Goal: Task Accomplishment & Management: Manage account settings

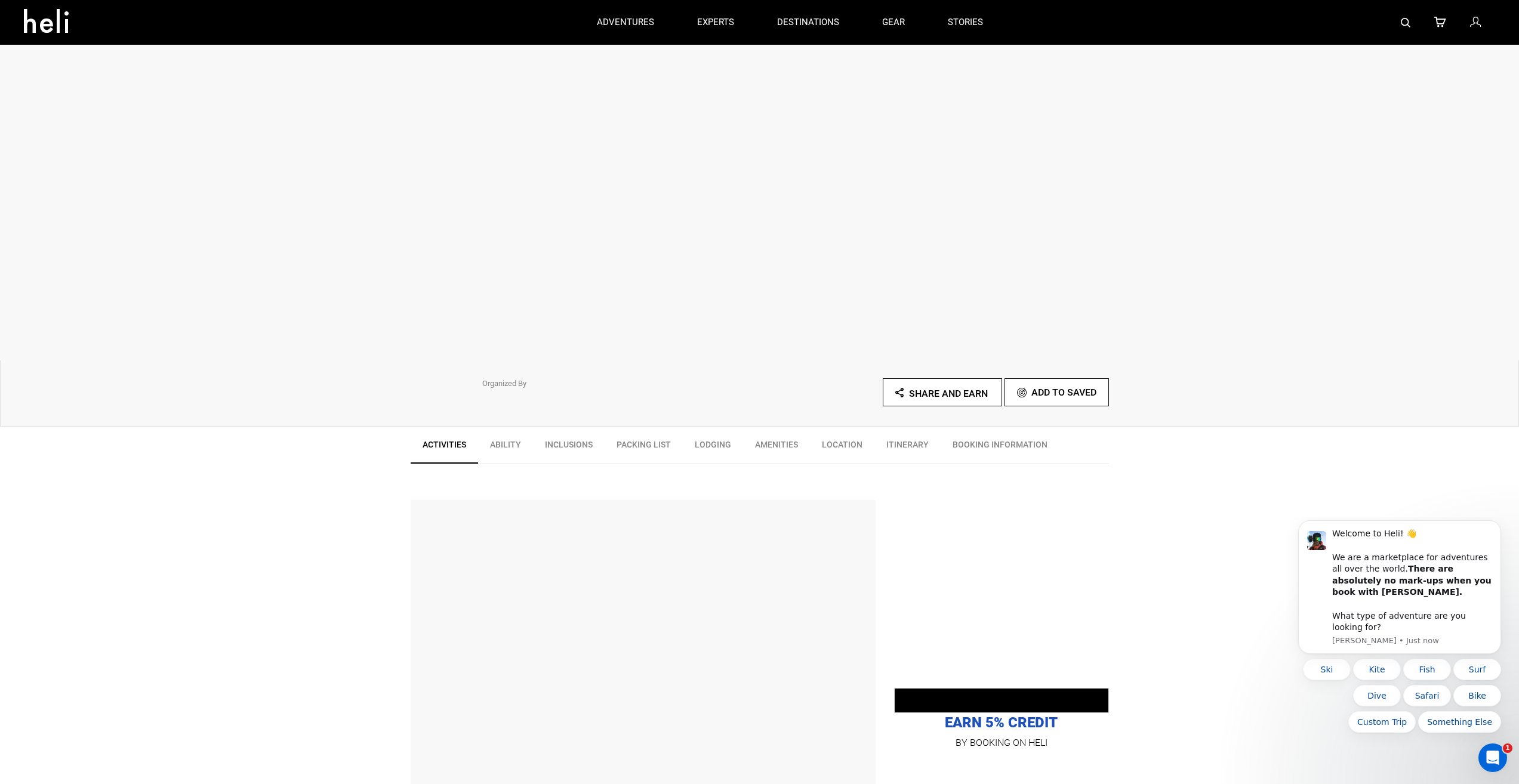
scroll to position [60, 0]
click at [1060, 714] on p "EARN 5% CREDIT" at bounding box center [1001, 714] width 215 height 35
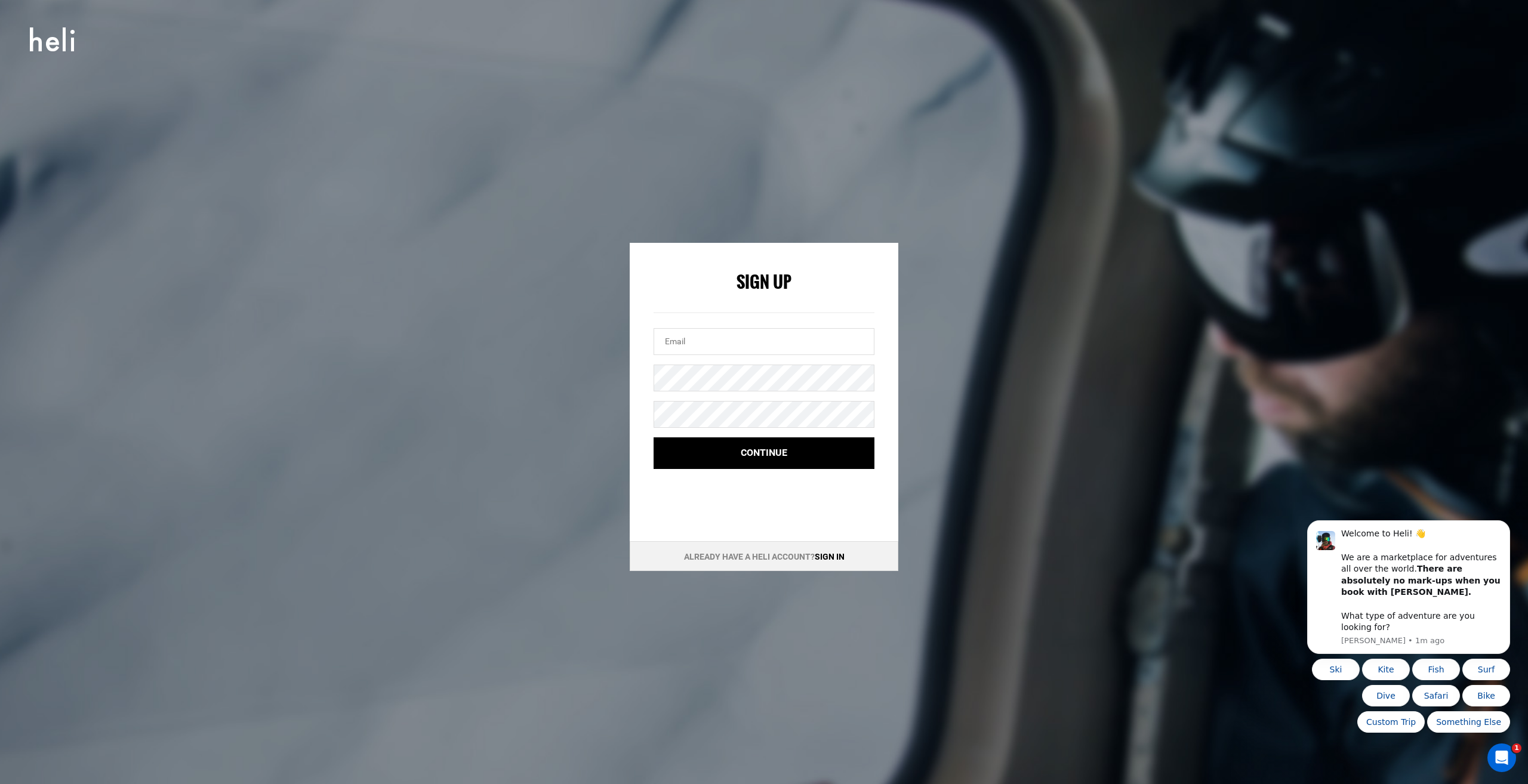
click at [841, 556] on link "Sign in" at bounding box center [829, 557] width 30 height 10
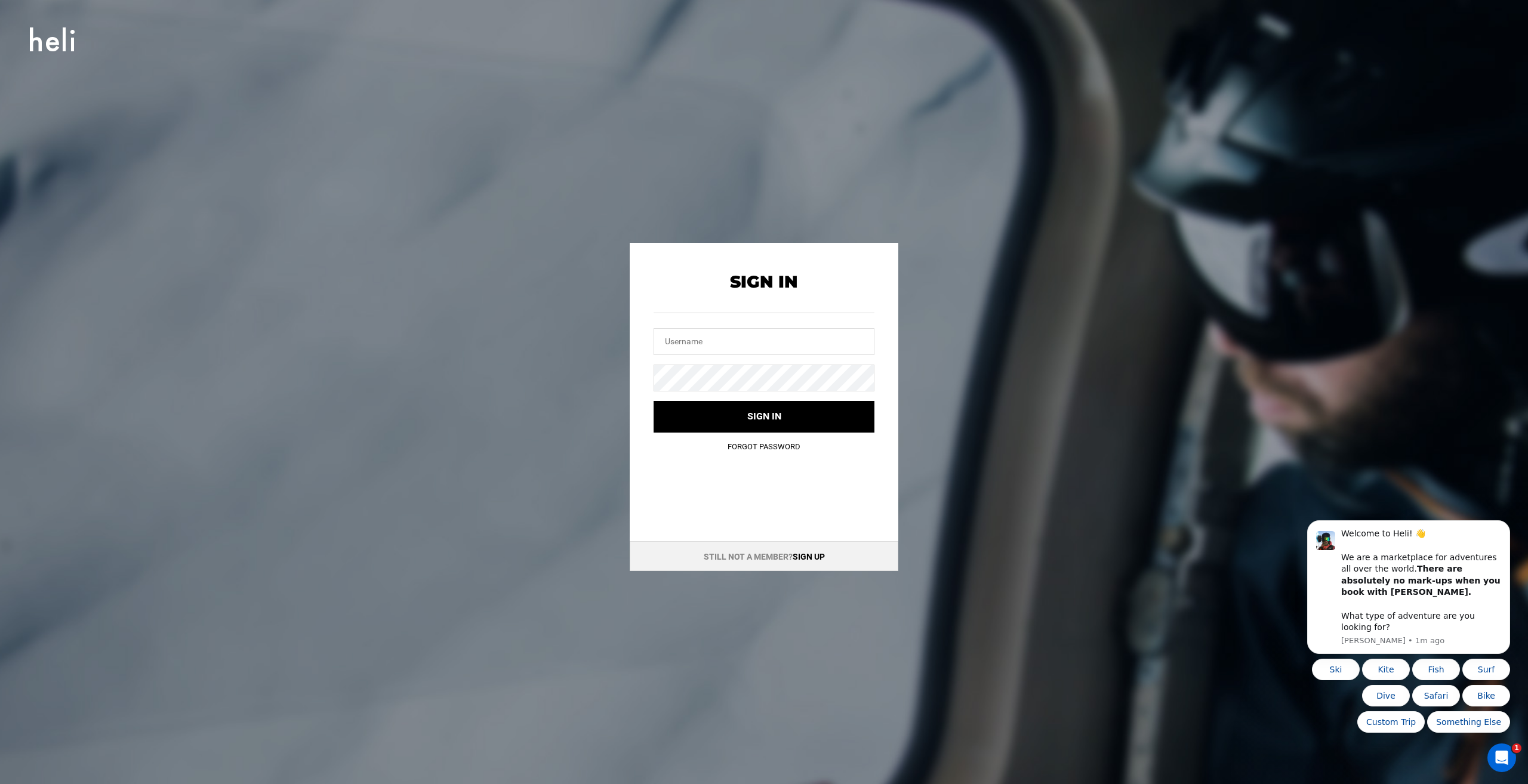
click at [792, 448] on link "Forgot Password" at bounding box center [763, 447] width 73 height 9
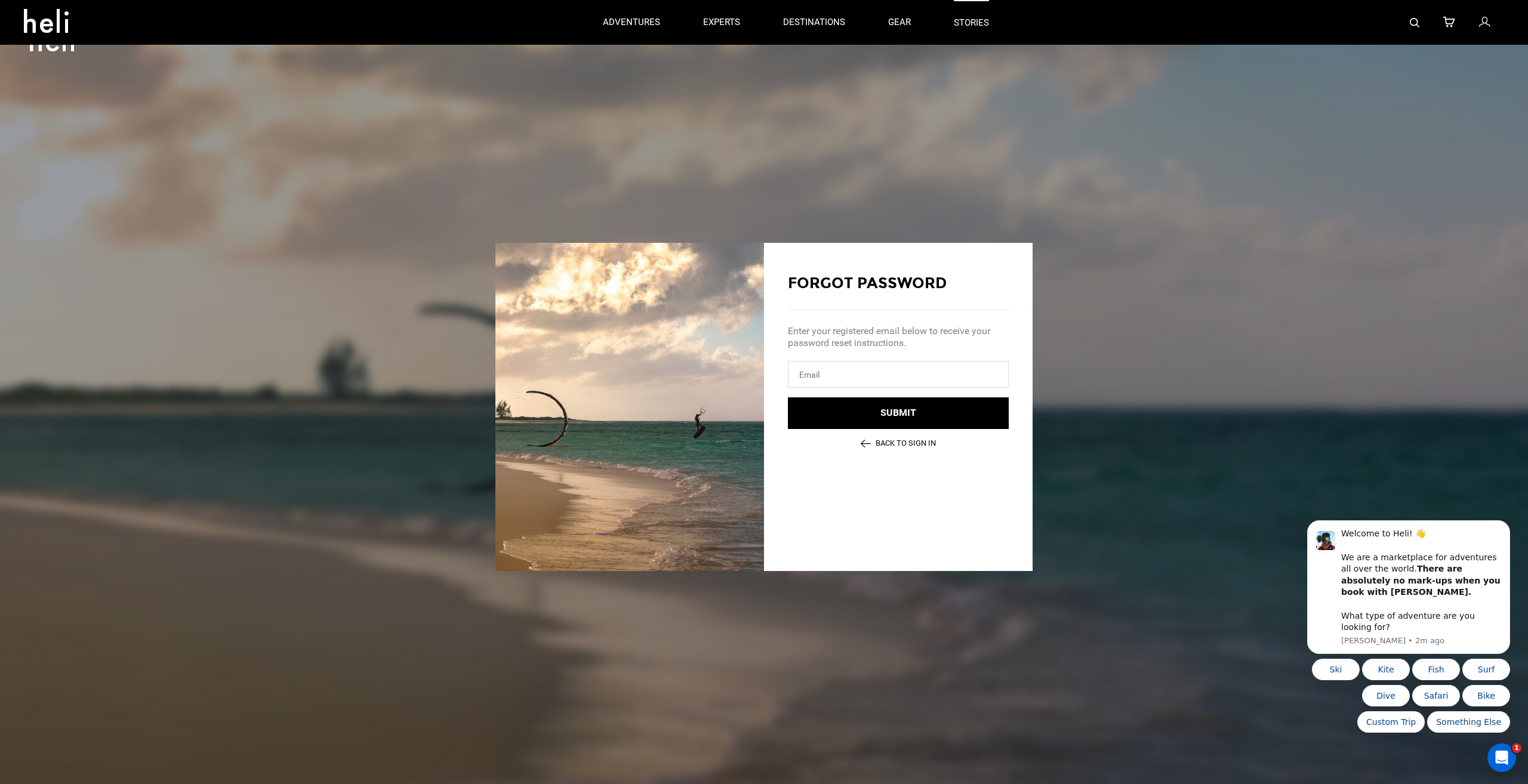
click at [958, 28] on link "stories" at bounding box center [971, 22] width 36 height 45
